Goal: Obtain resource: Download file/media

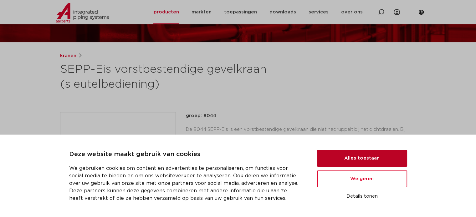
click at [387, 158] on button "Alles toestaan" at bounding box center [362, 158] width 90 height 17
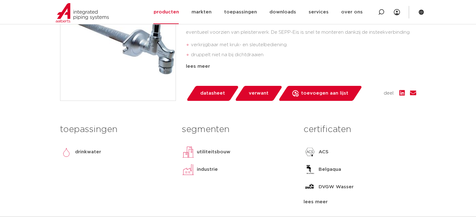
scroll to position [152, 0]
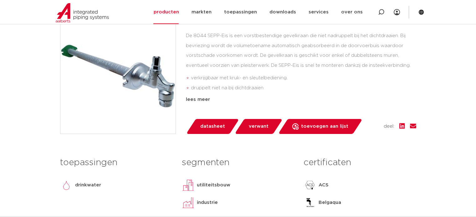
click at [200, 95] on div "groep: 8044 De 8044 SEPP-Eis is een vorstbestendige gevelkraan die niet nadrupp…" at bounding box center [301, 60] width 230 height 85
click at [200, 99] on div "lees meer" at bounding box center [301, 100] width 230 height 8
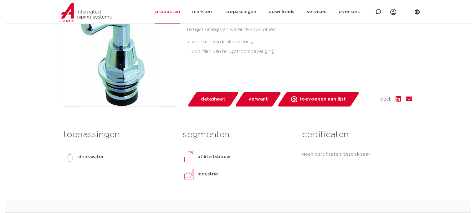
scroll to position [188, 0]
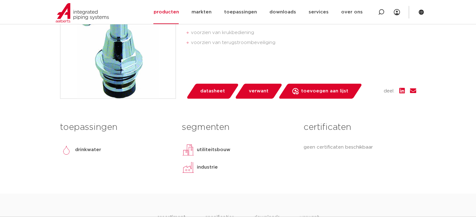
click at [206, 91] on span "datasheet" at bounding box center [212, 91] width 25 height 10
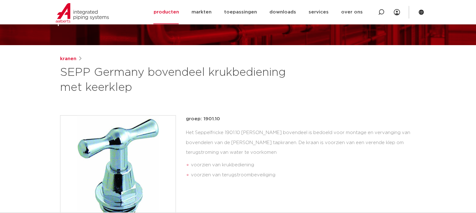
scroll to position [94, 0]
